Goal: Task Accomplishment & Management: Use online tool/utility

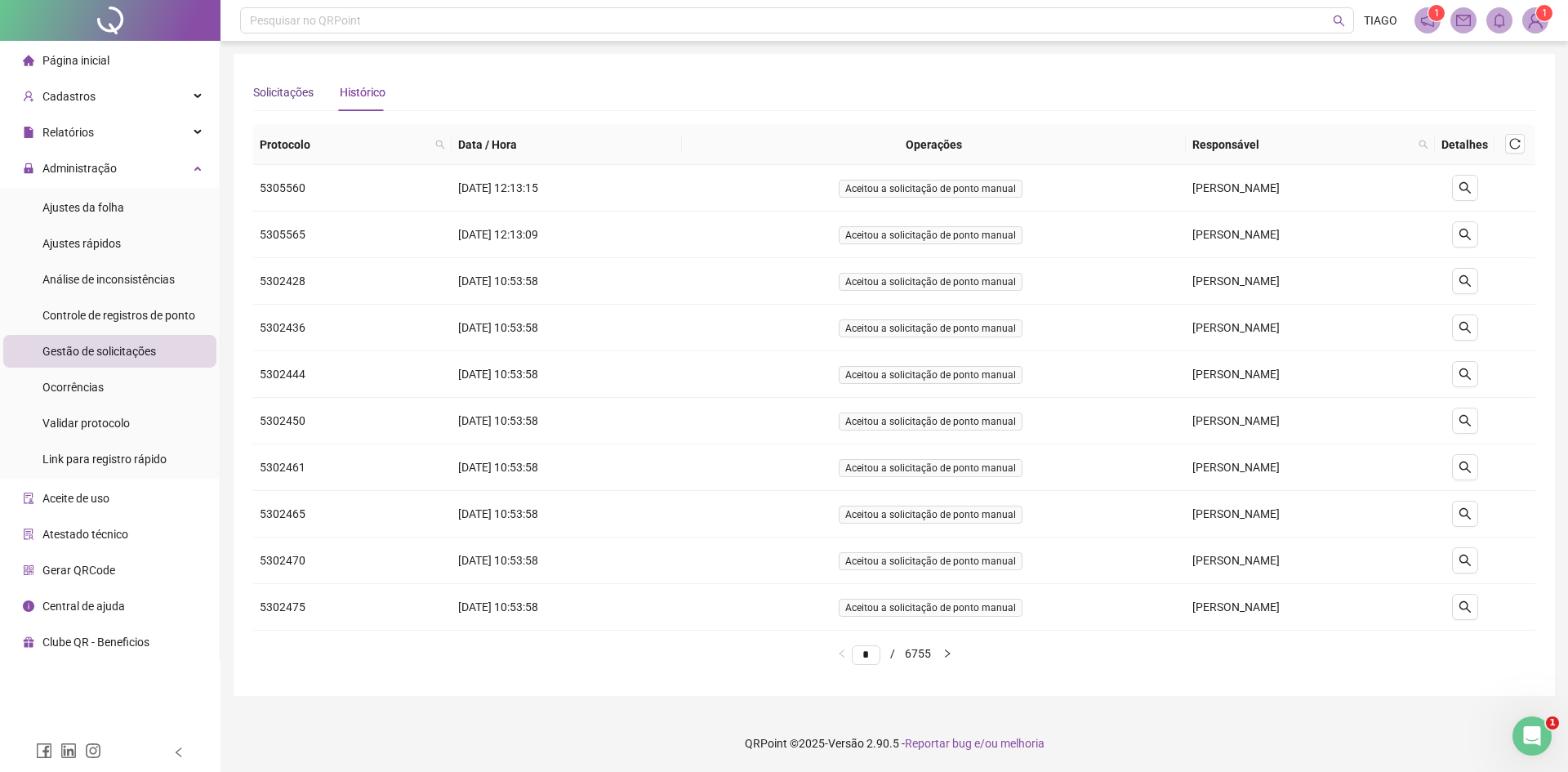
click at [291, 98] on div "Solicitações" at bounding box center [283, 92] width 60 height 18
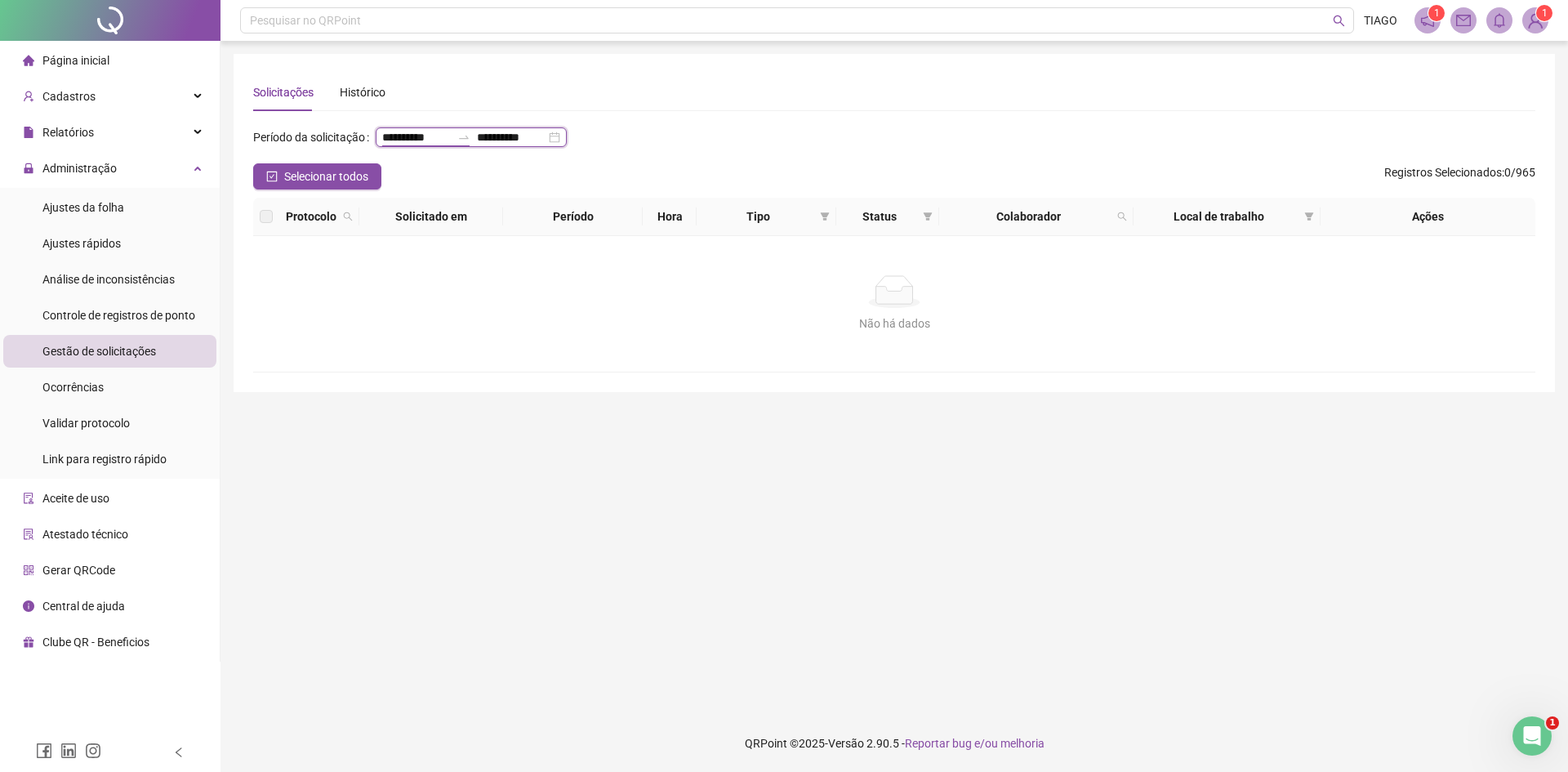
click at [382, 146] on input "**********" at bounding box center [416, 137] width 69 height 18
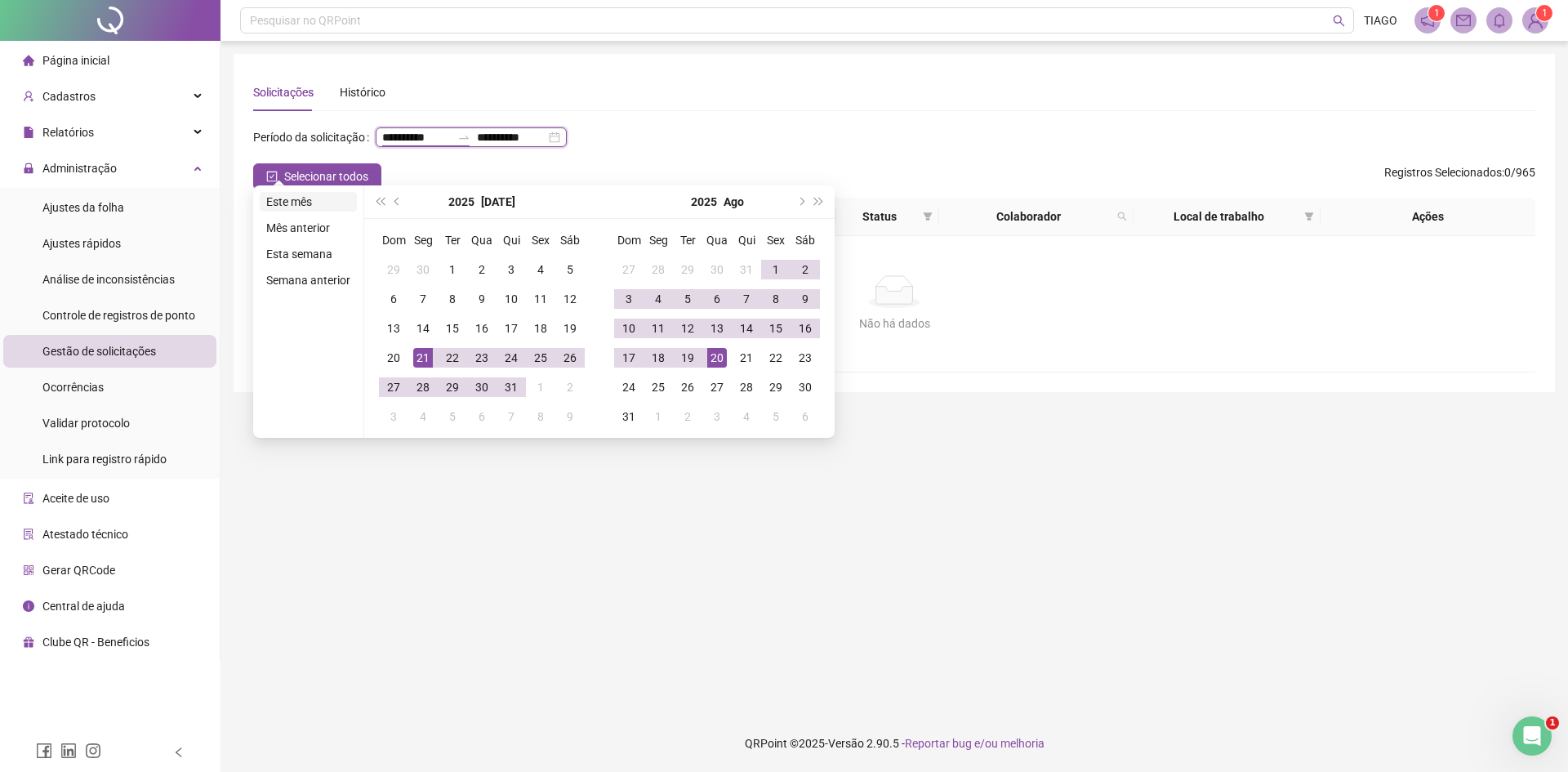
type input "**********"
click at [335, 197] on li "Este mês" at bounding box center [307, 201] width 97 height 20
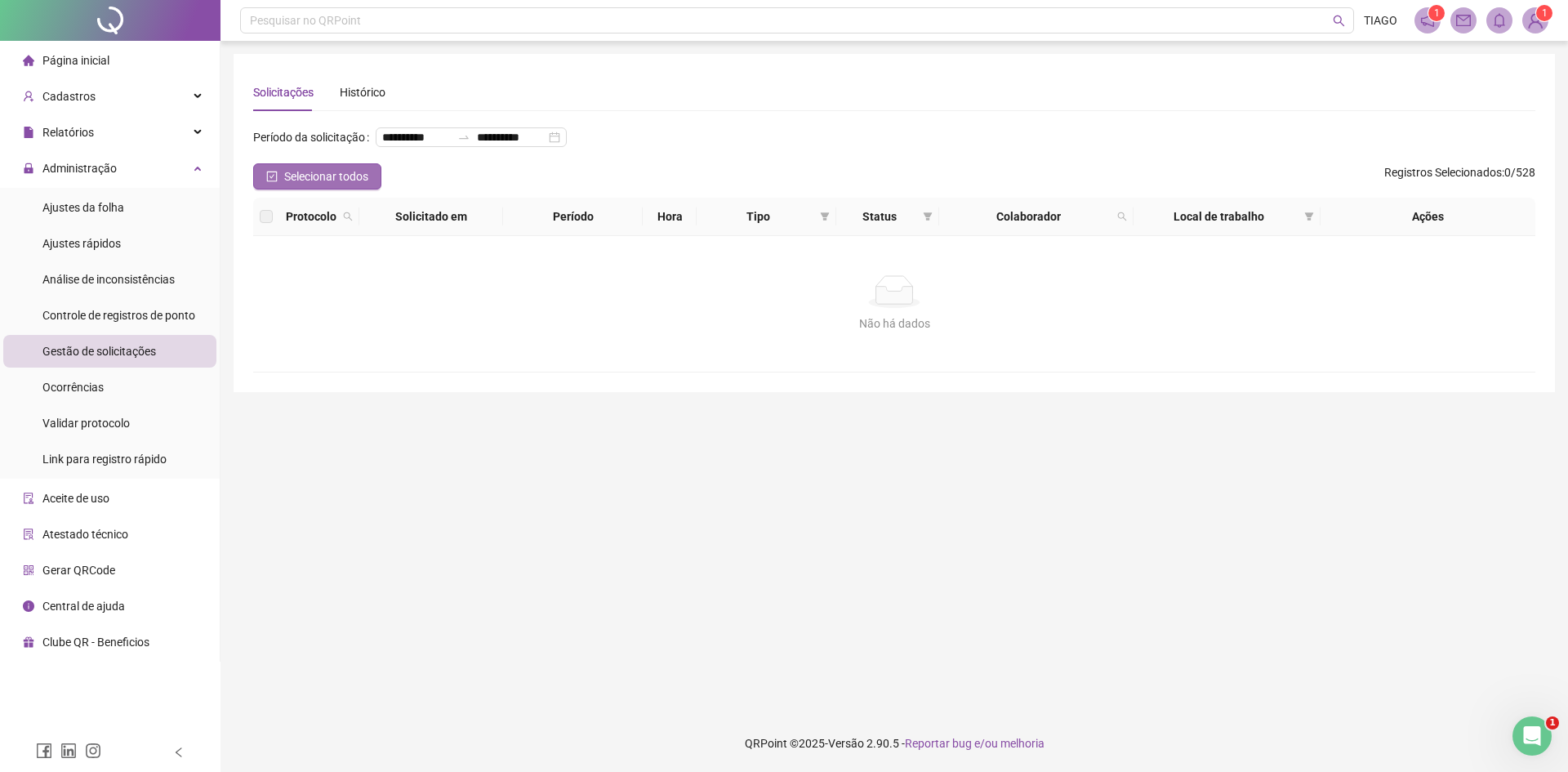
click at [372, 190] on button "Selecionar todos" at bounding box center [317, 176] width 128 height 26
click at [589, 163] on div "**********" at bounding box center [894, 144] width 1282 height 40
click at [130, 218] on li "Ajustes da folha" at bounding box center [110, 207] width 213 height 33
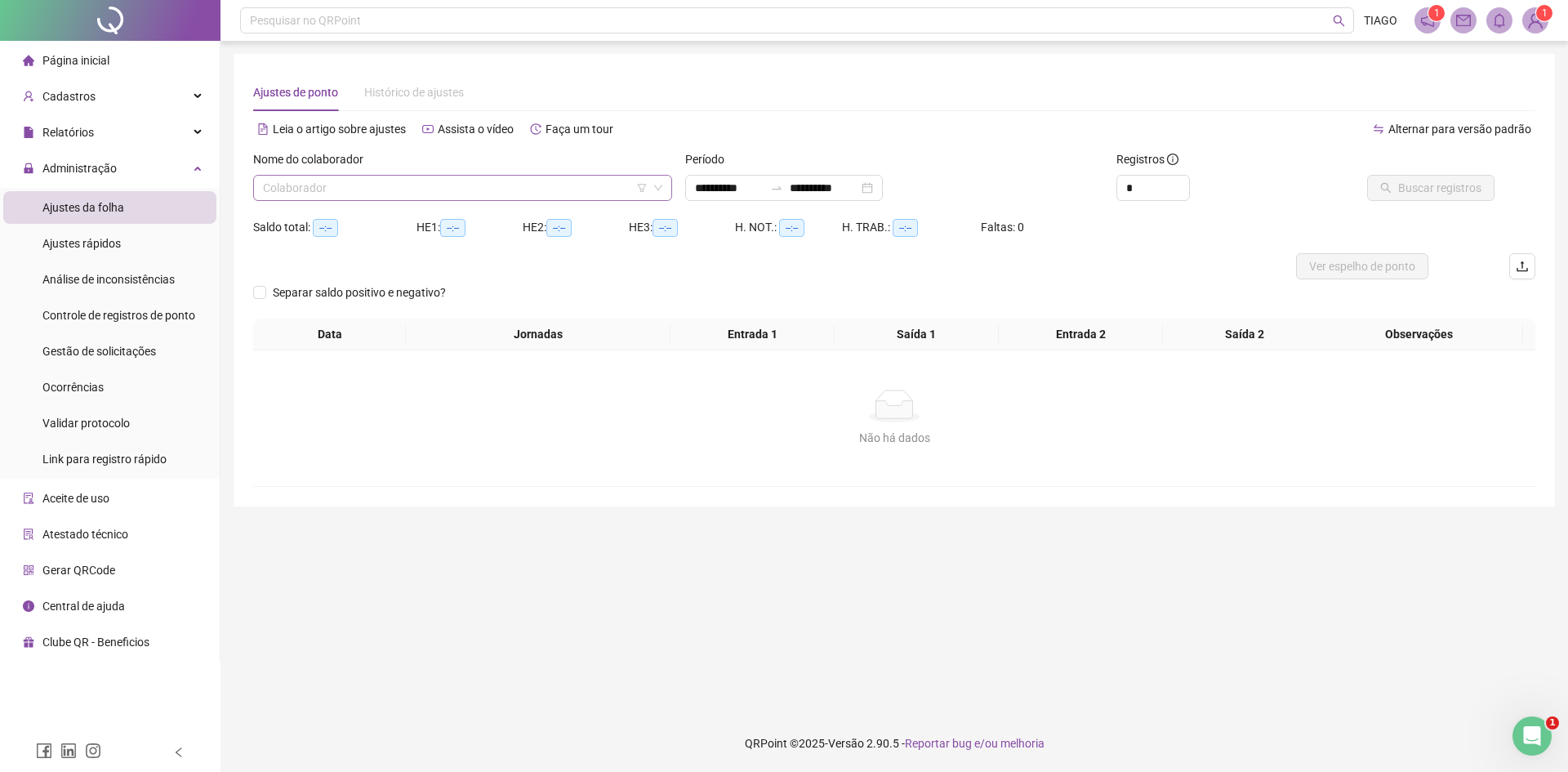
click at [457, 196] on input "search" at bounding box center [455, 187] width 385 height 25
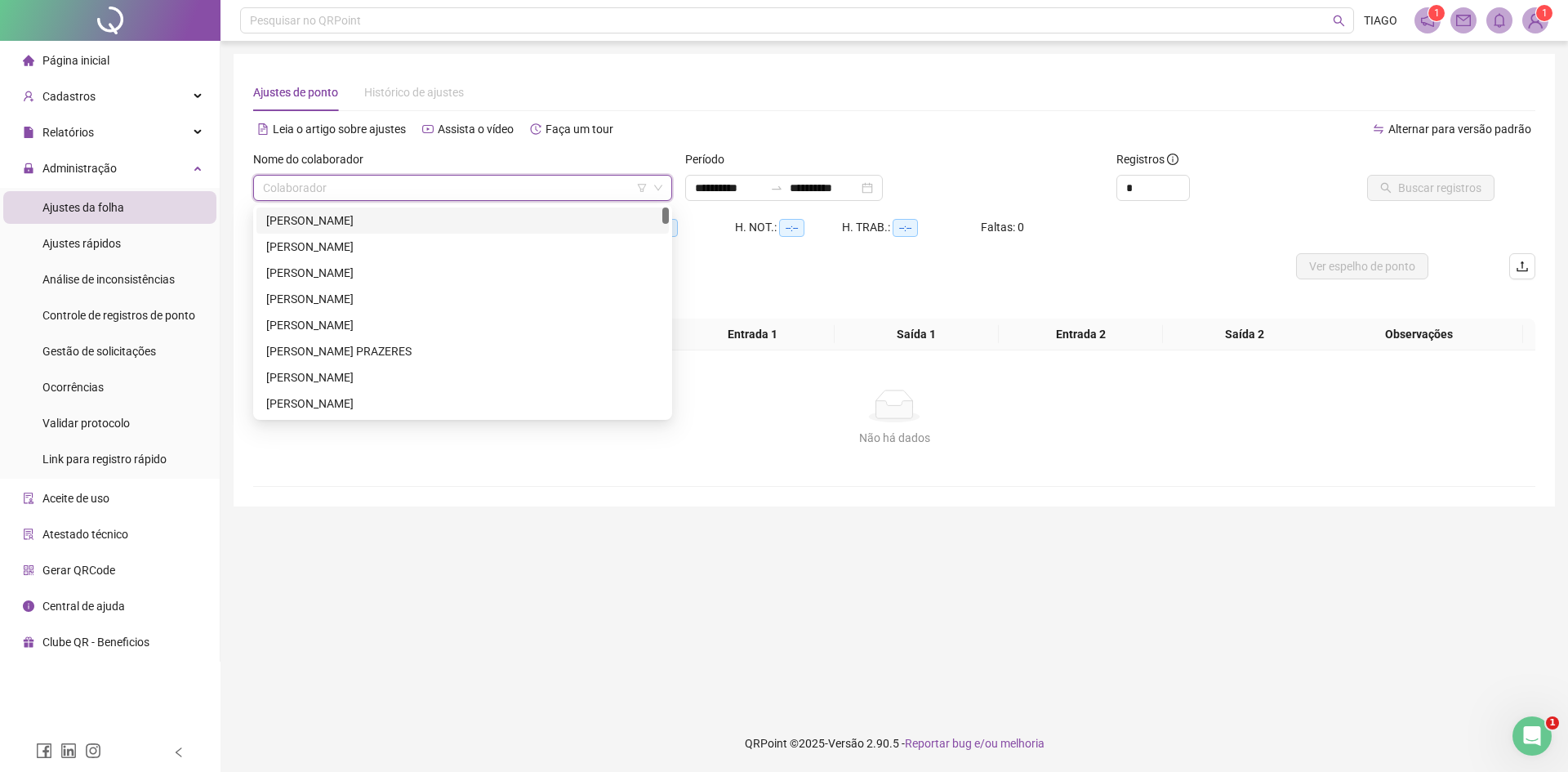
drag, startPoint x: 441, startPoint y: 160, endPoint x: 449, endPoint y: 169, distance: 12.0
click at [449, 169] on div "Nome do colaborador" at bounding box center [463, 162] width 419 height 25
click at [474, 182] on input "search" at bounding box center [455, 187] width 385 height 25
click at [492, 240] on div "[PERSON_NAME]" at bounding box center [462, 246] width 392 height 18
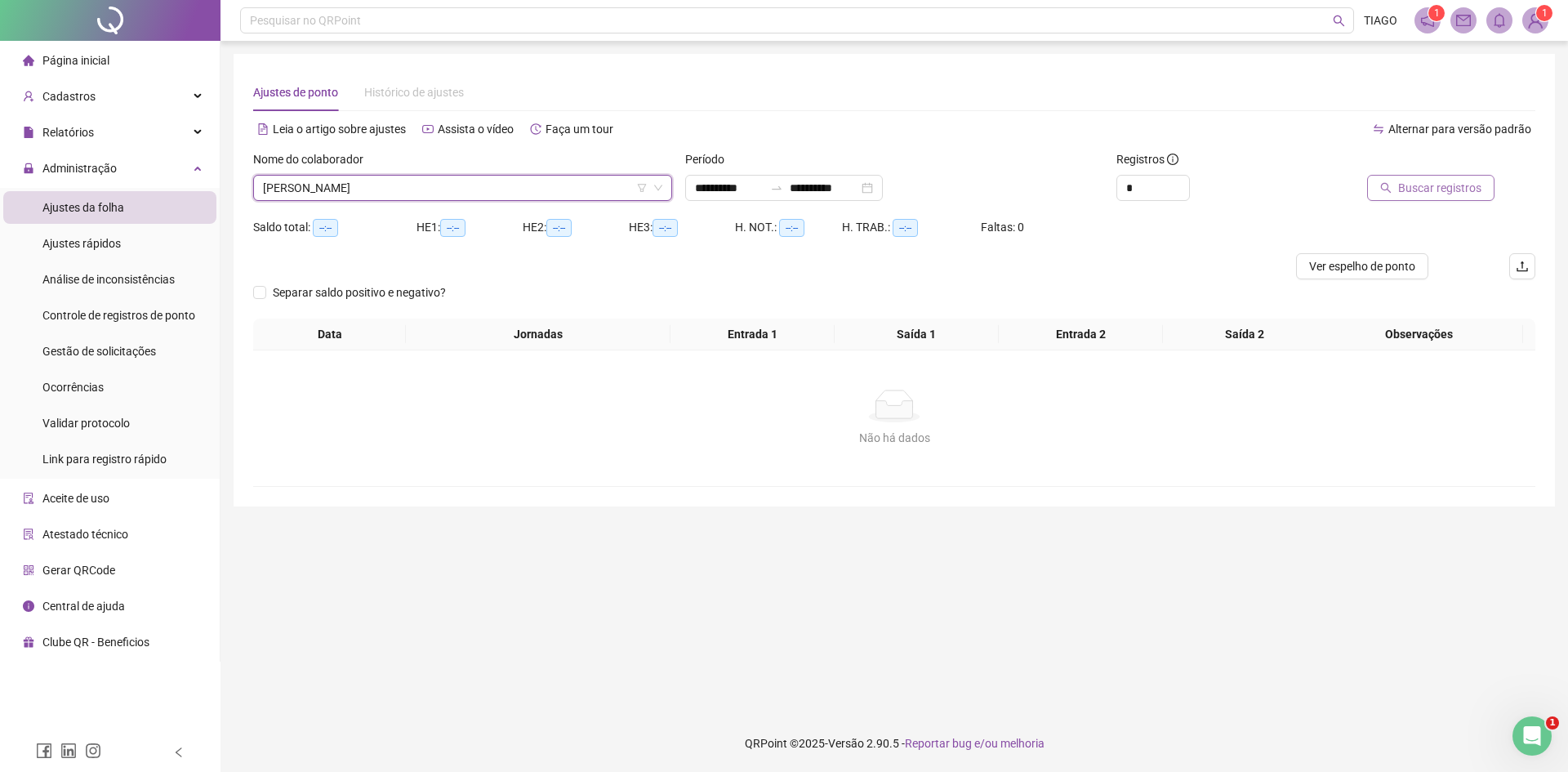
click at [1383, 197] on button "Buscar registros" at bounding box center [1431, 187] width 127 height 26
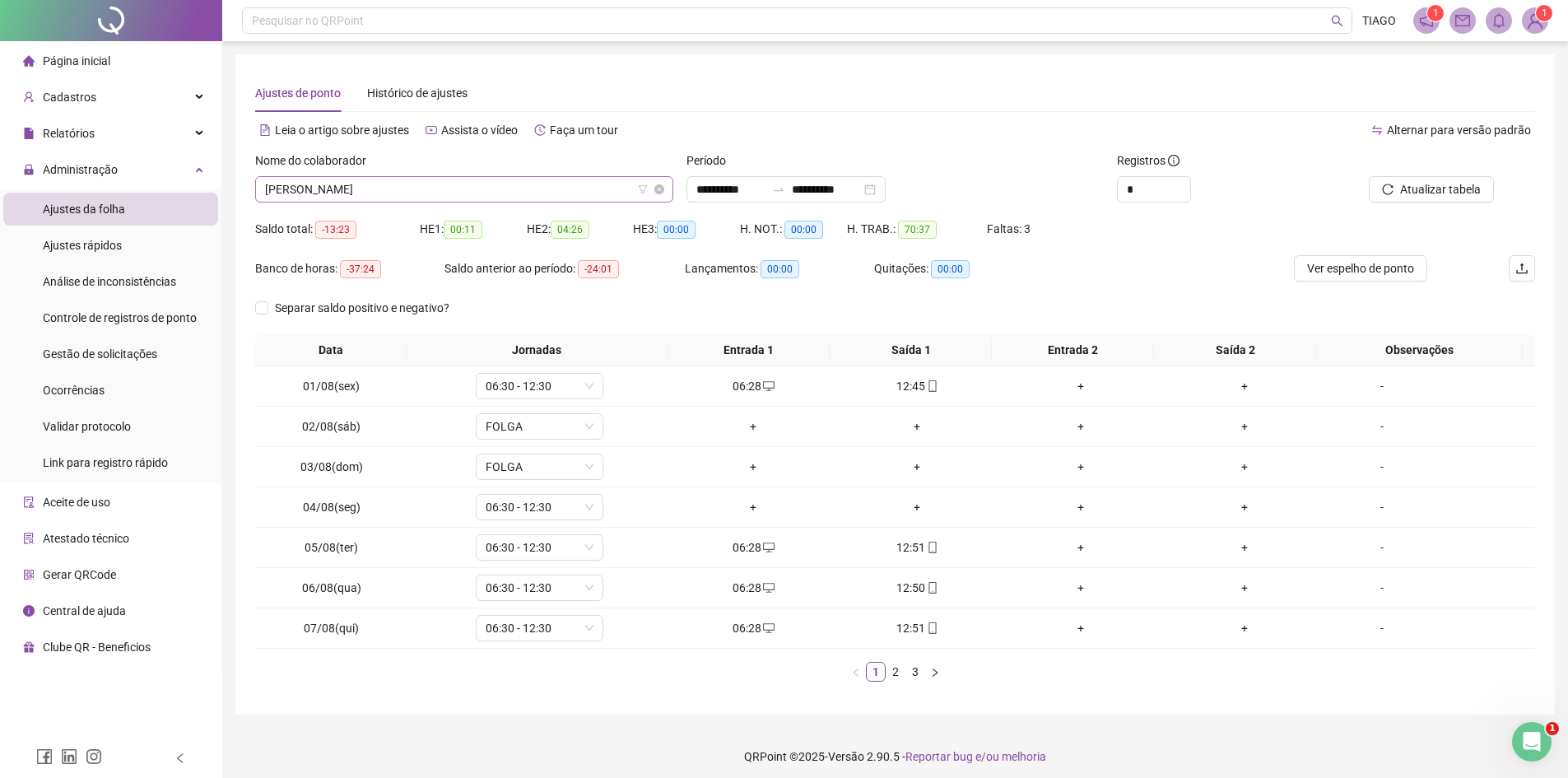
click at [429, 184] on span "[PERSON_NAME]" at bounding box center [464, 189] width 398 height 25
click at [1539, 732] on div "Abertura do Messenger da Intercom" at bounding box center [1529, 738] width 55 height 55
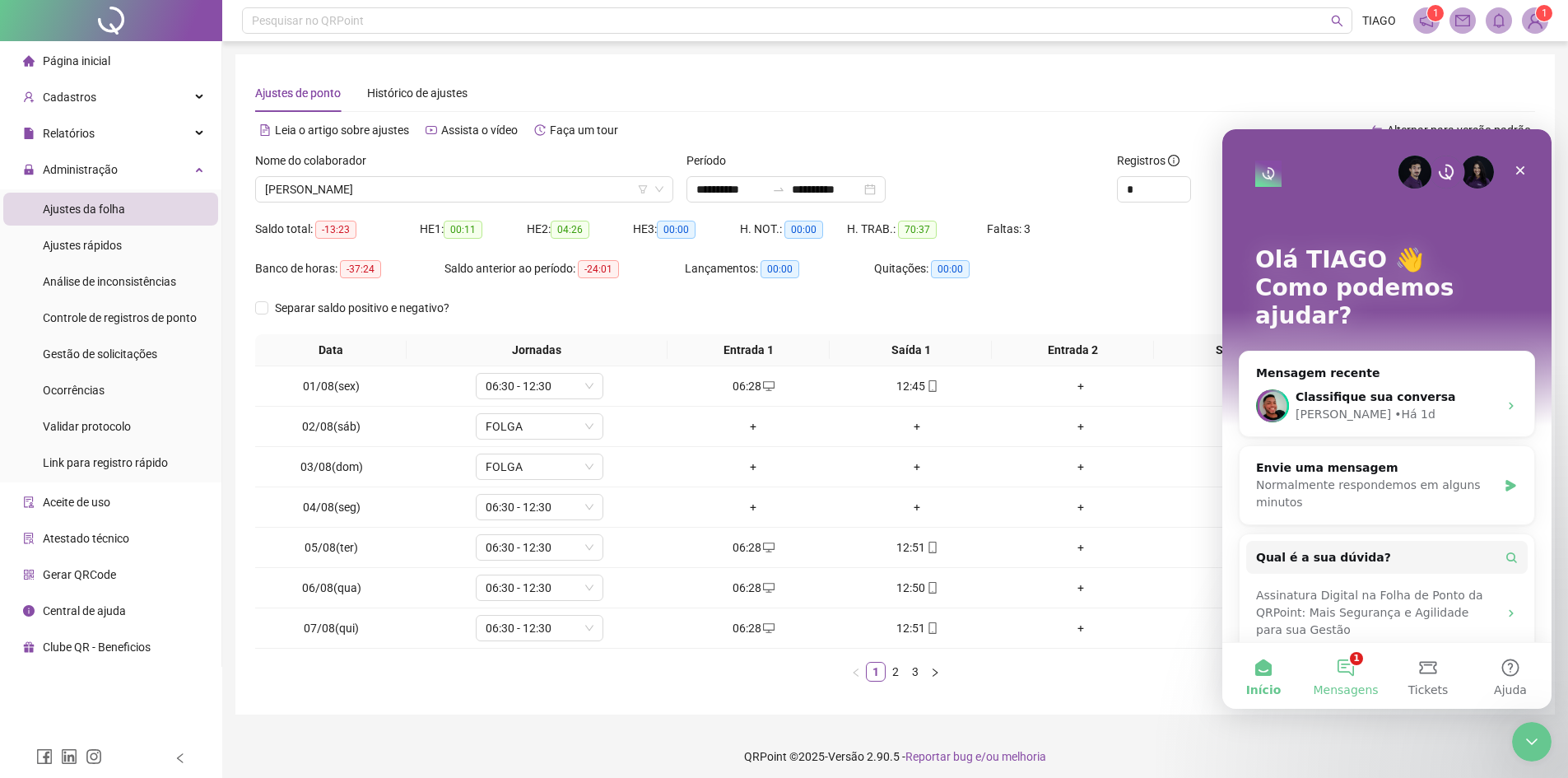
click at [1365, 677] on button "1 Mensagens" at bounding box center [1345, 676] width 82 height 66
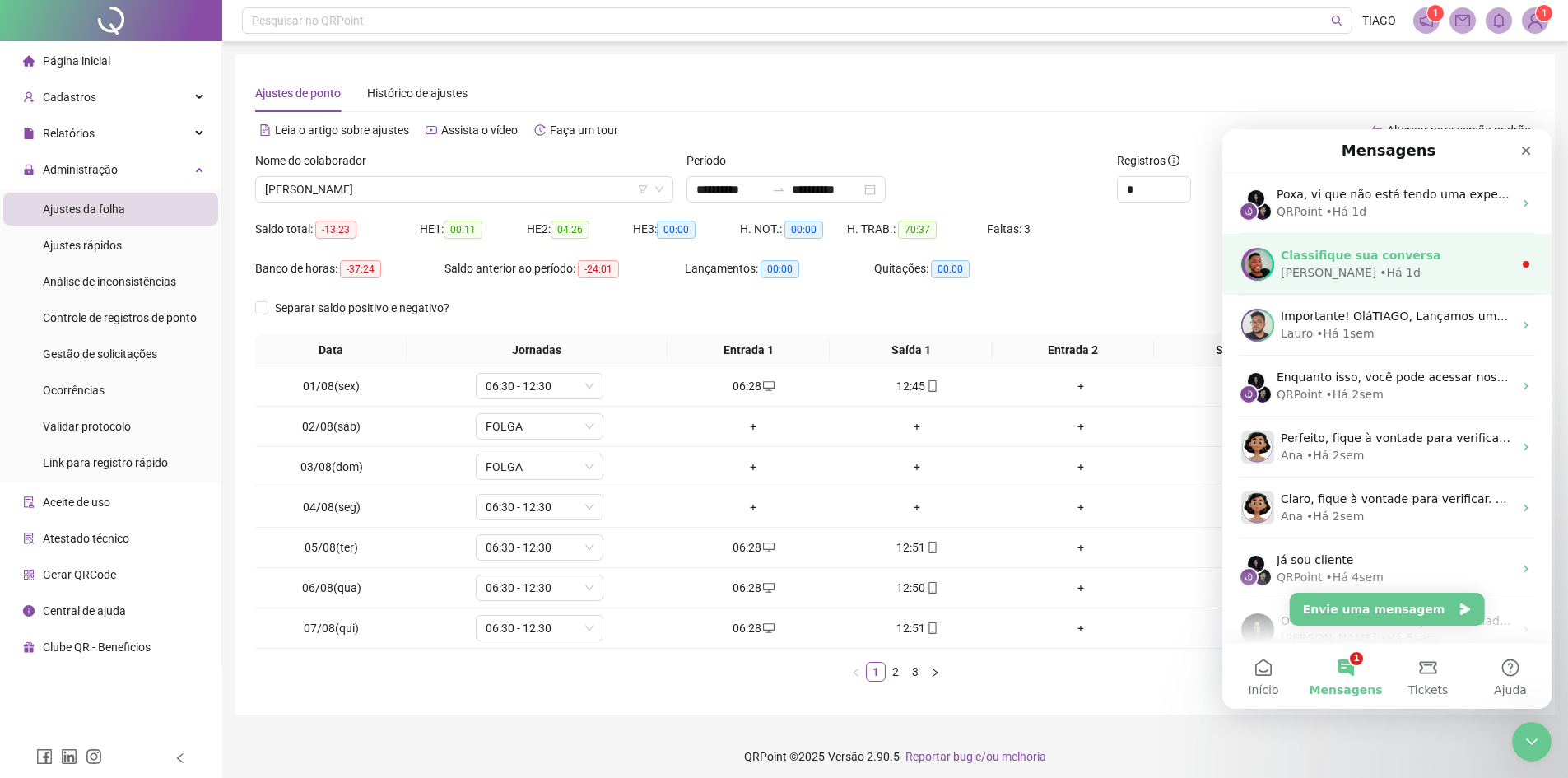
click at [1415, 253] on div "Classifique sua conversa" at bounding box center [1397, 255] width 232 height 17
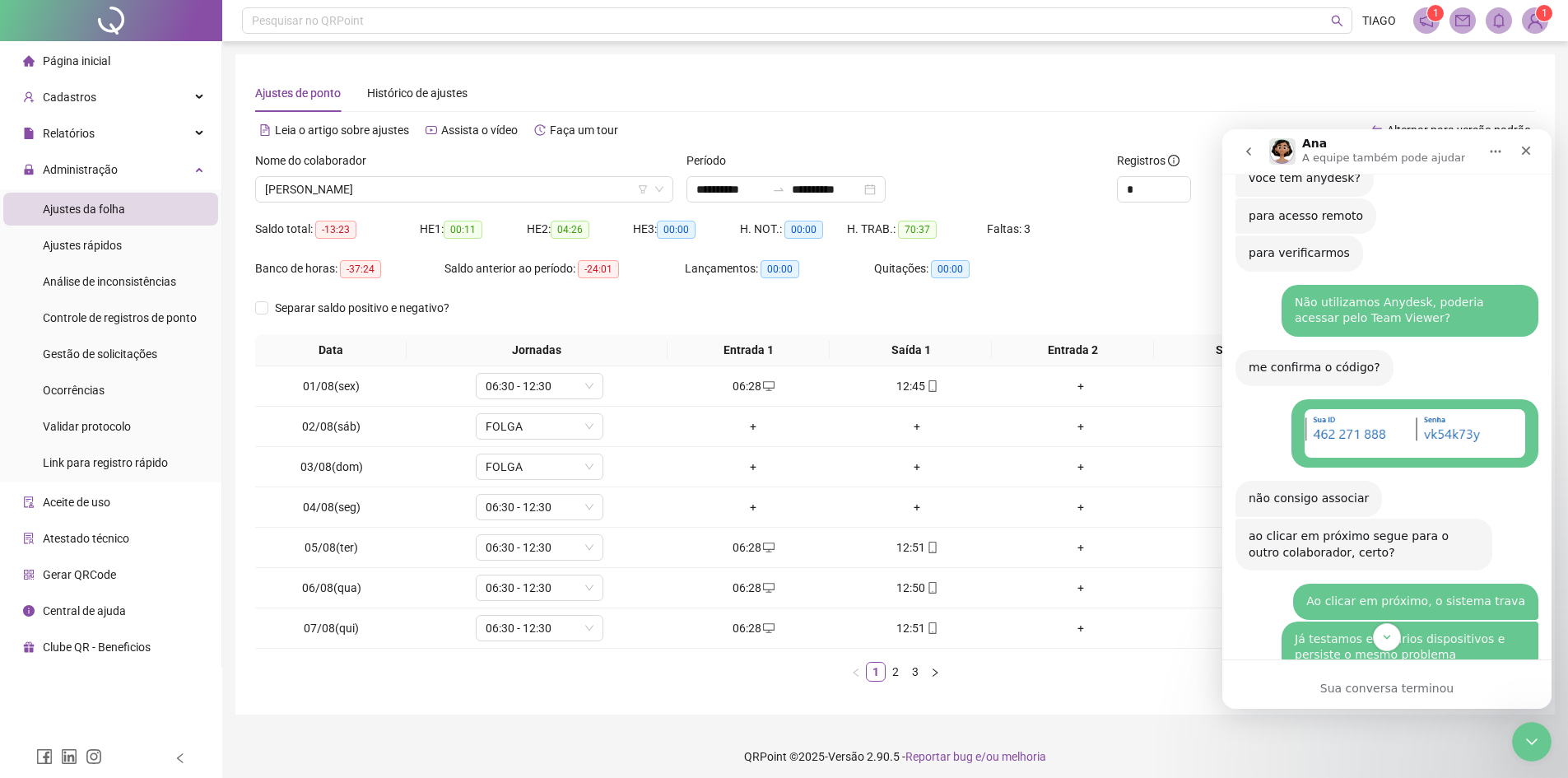
scroll to position [2207, 0]
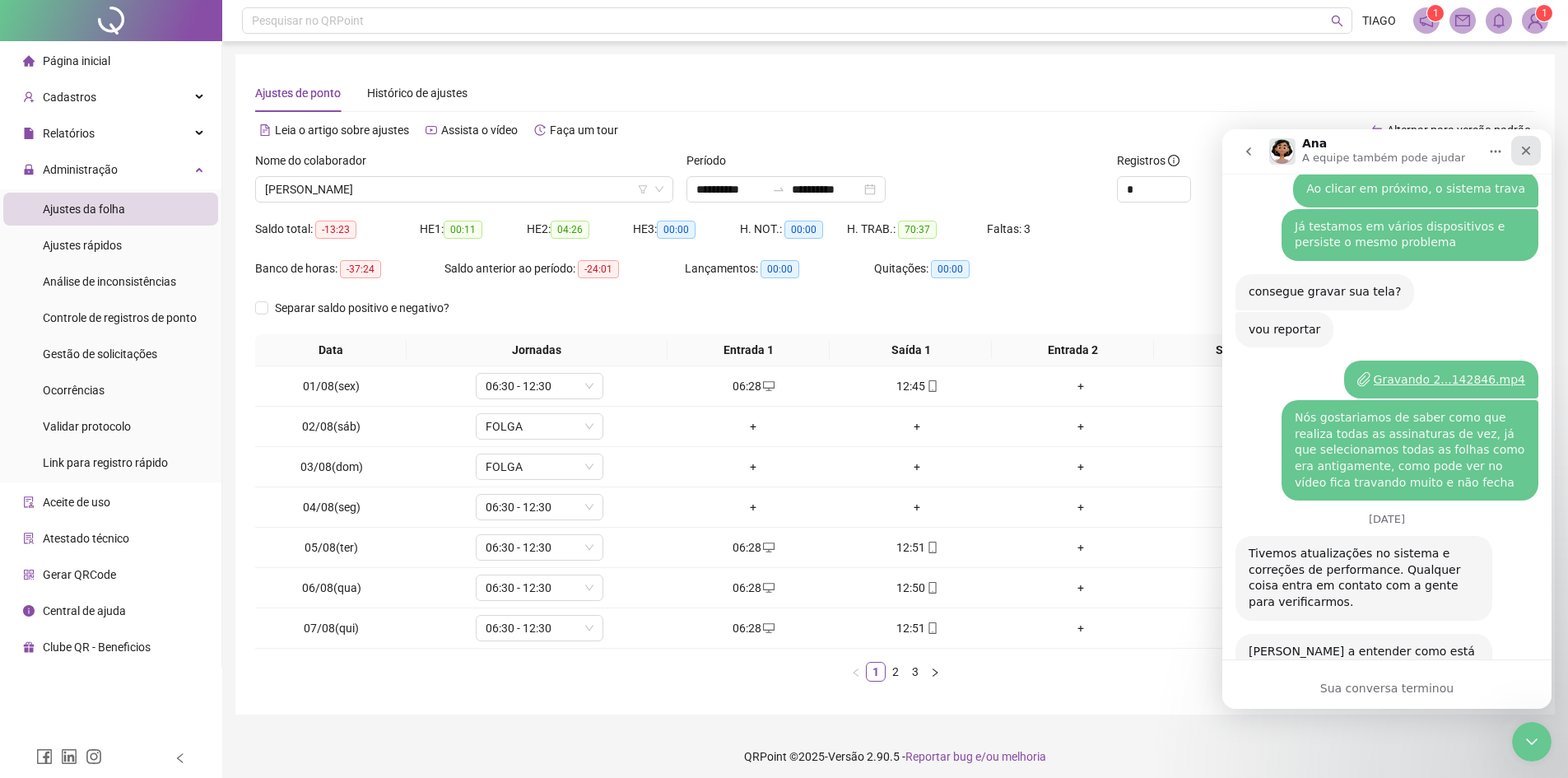
click at [1514, 154] on div "Fechar" at bounding box center [1526, 151] width 29 height 29
